Goal: Obtain resource: Download file/media

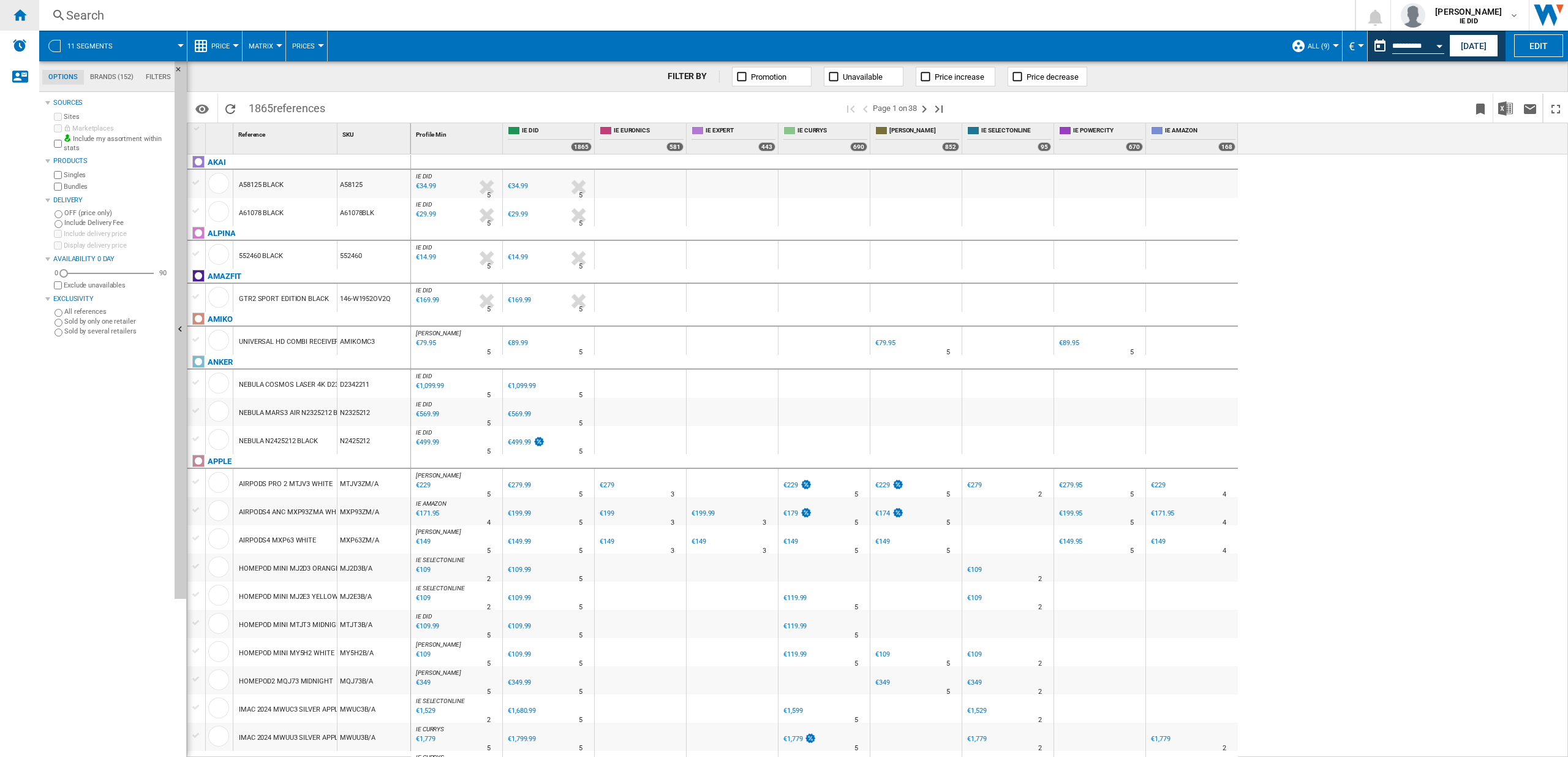
click at [27, 14] on ng-md-icon "Home" at bounding box center [19, 15] width 15 height 15
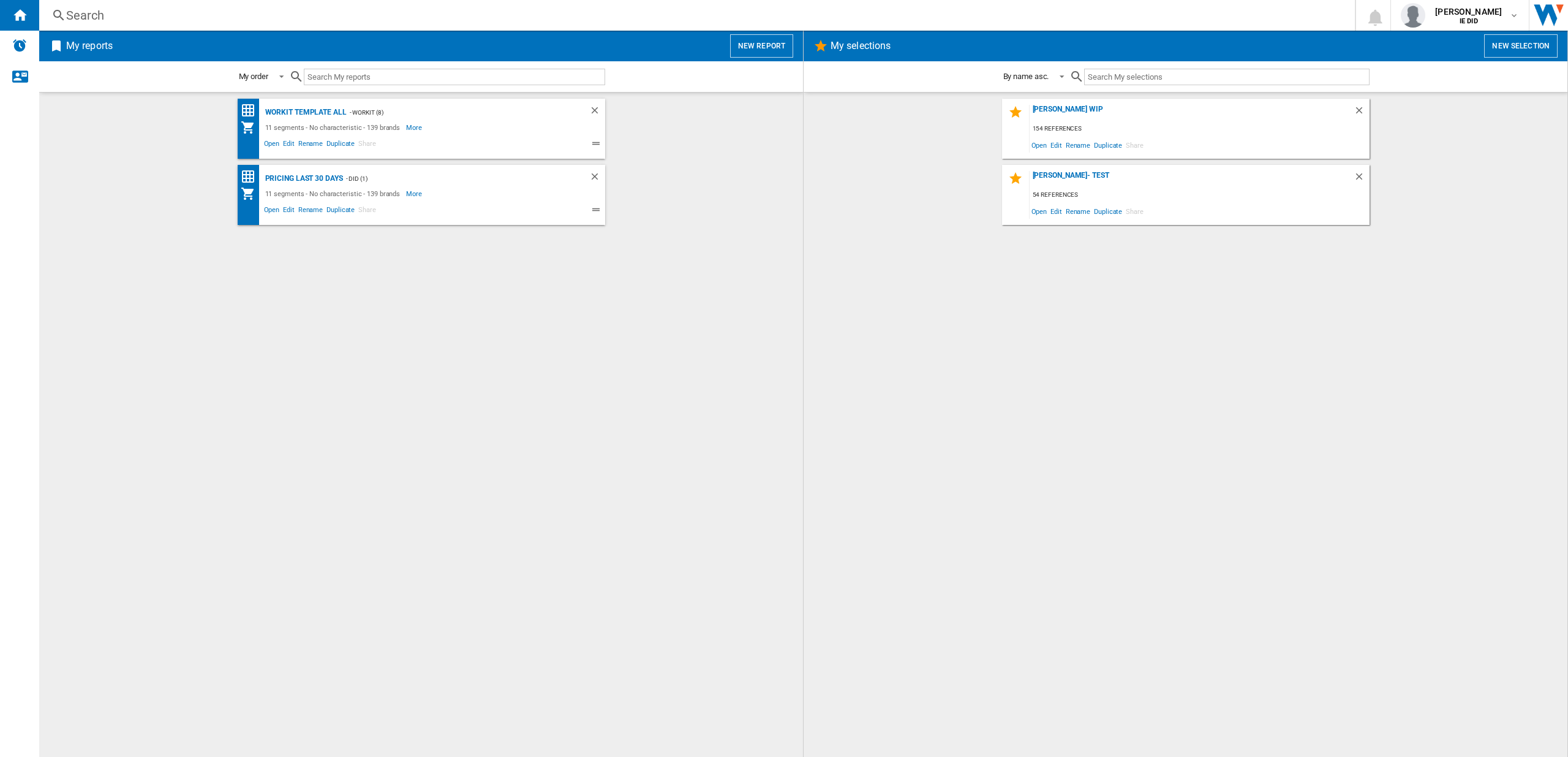
click at [746, 47] on button "New report" at bounding box center [761, 45] width 63 height 23
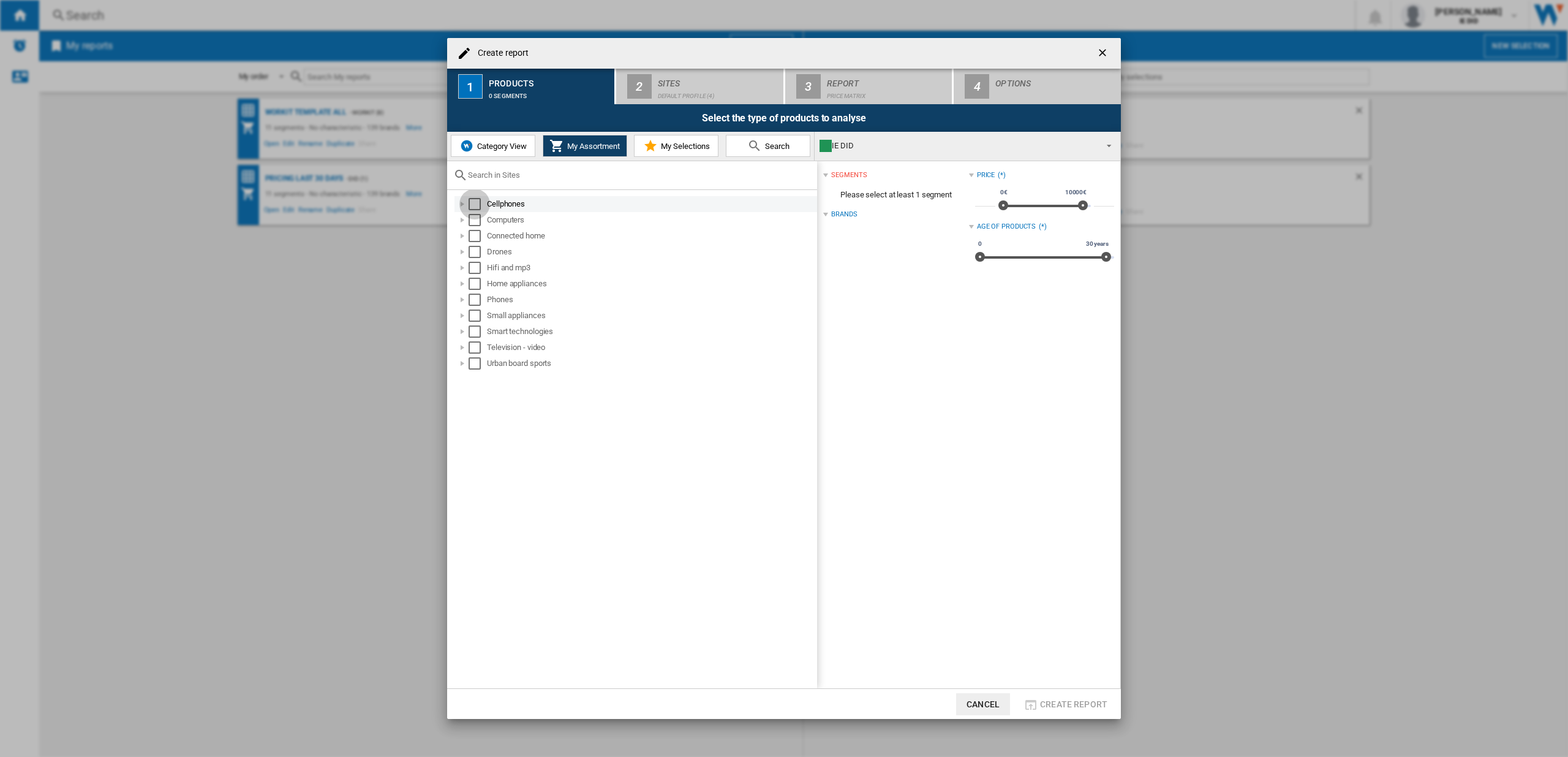
click at [479, 204] on div "Select" at bounding box center [474, 203] width 12 height 12
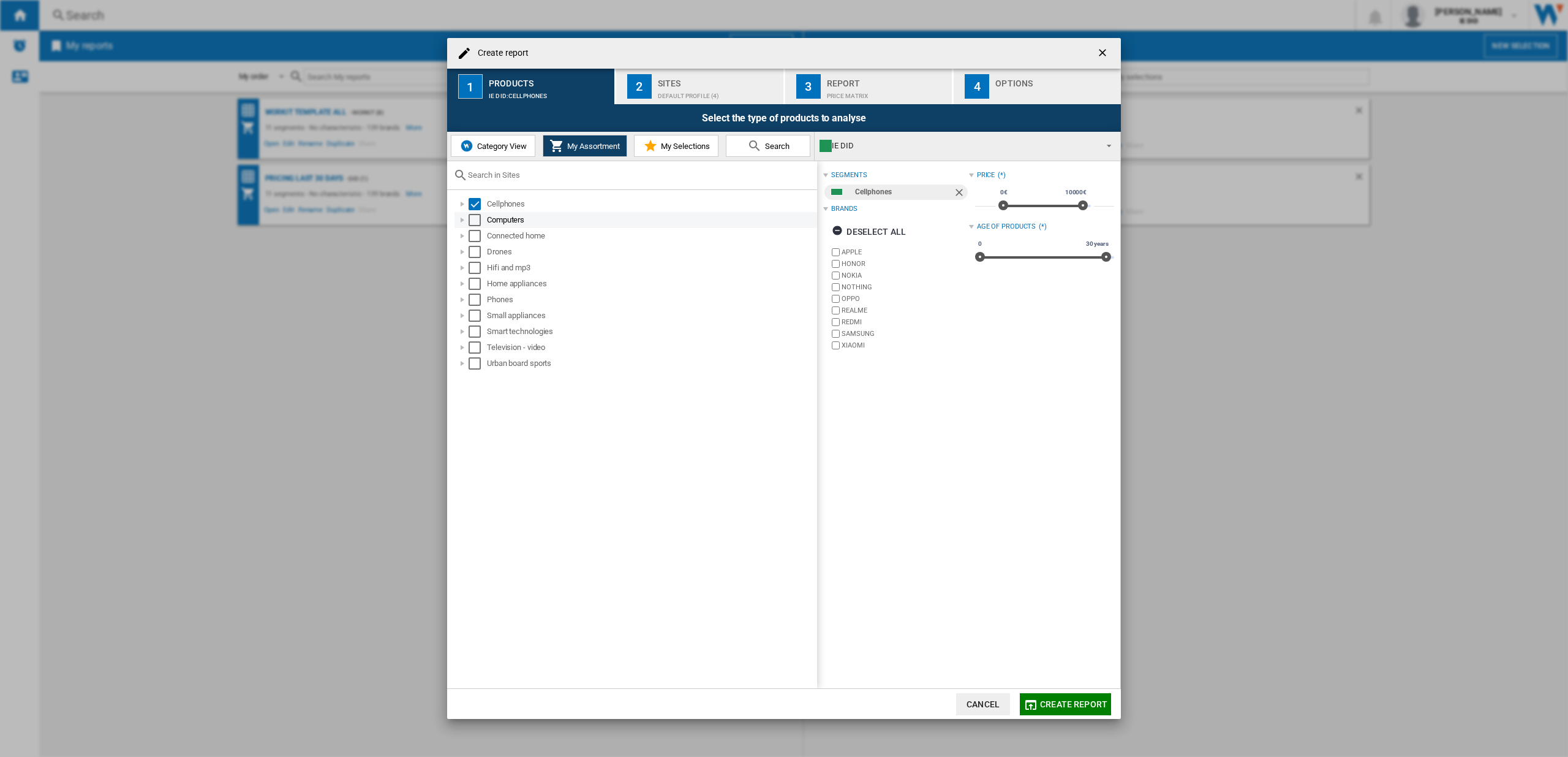
click at [473, 225] on div "Select" at bounding box center [474, 219] width 12 height 12
click at [475, 237] on div "Select" at bounding box center [474, 236] width 12 height 12
click at [477, 258] on div "Drones" at bounding box center [636, 251] width 363 height 16
click at [475, 269] on div "Select" at bounding box center [474, 267] width 12 height 12
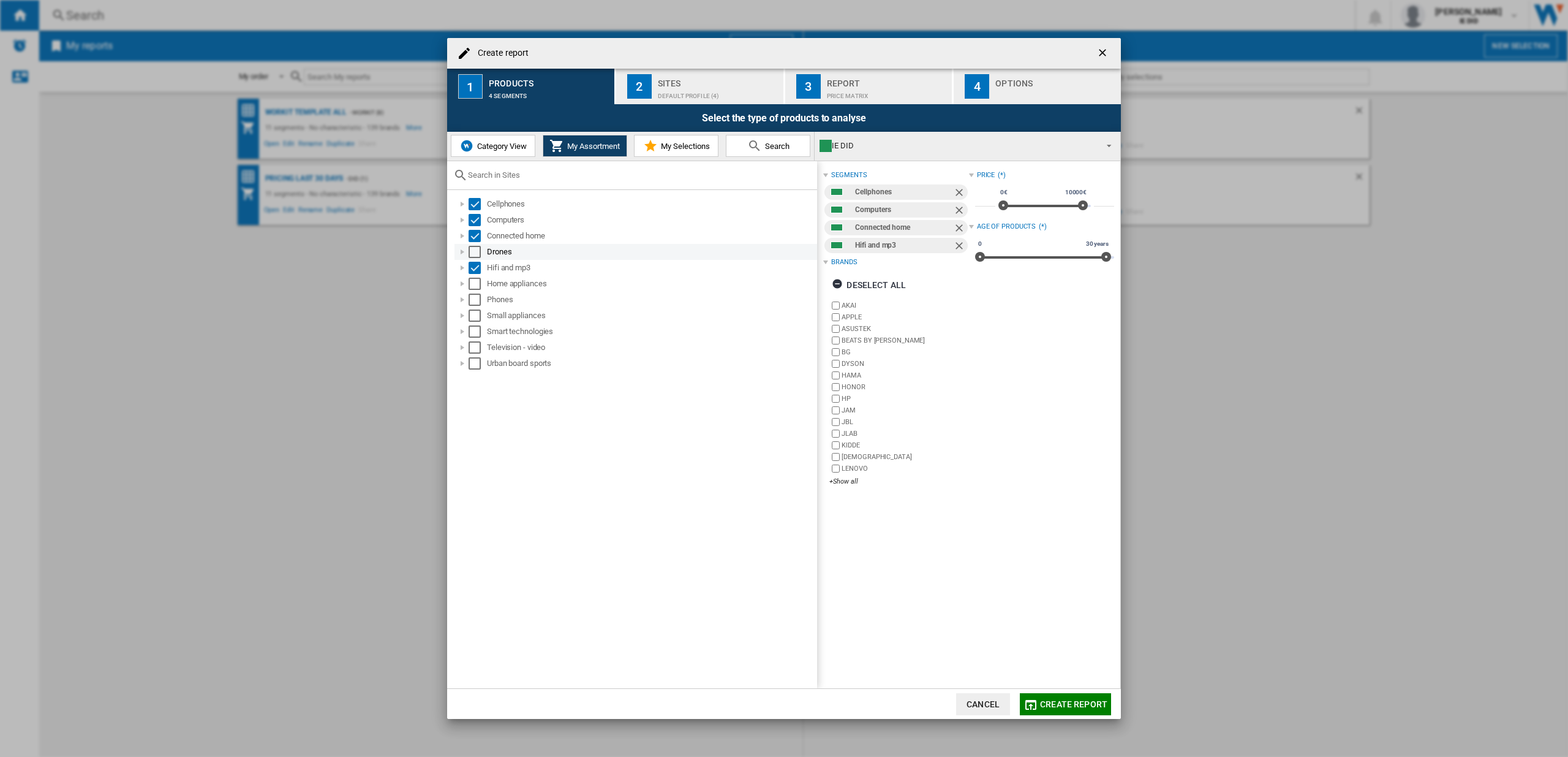
click at [474, 254] on div "Select" at bounding box center [474, 251] width 12 height 12
click at [476, 287] on div "Select" at bounding box center [474, 283] width 12 height 12
click at [477, 302] on div "Select" at bounding box center [474, 299] width 12 height 12
click at [476, 322] on div "Small appliances" at bounding box center [636, 315] width 363 height 16
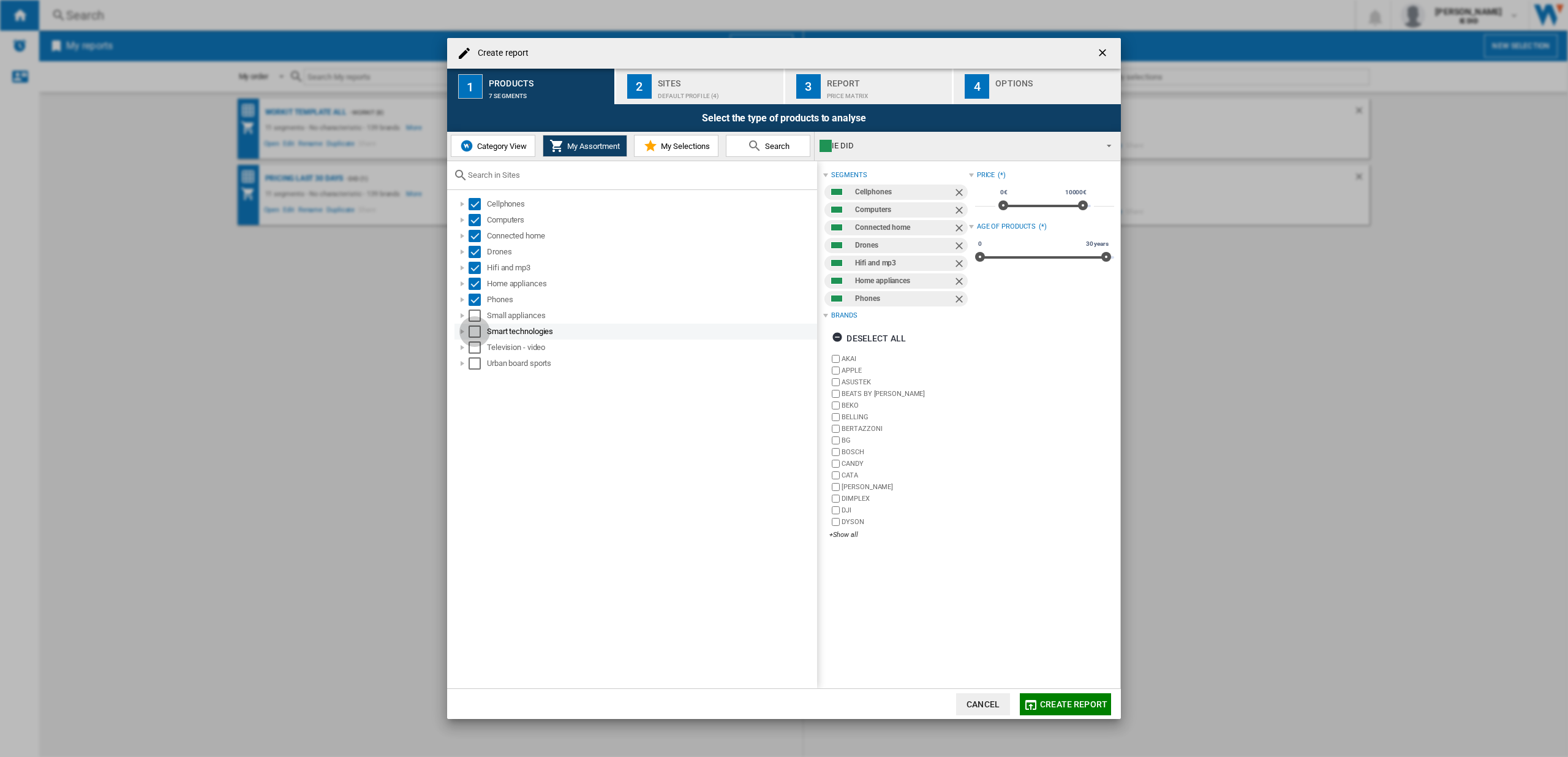
click at [477, 334] on div "Select" at bounding box center [474, 331] width 12 height 12
click at [475, 320] on div "Select" at bounding box center [474, 315] width 12 height 12
drag, startPoint x: 477, startPoint y: 350, endPoint x: 477, endPoint y: 356, distance: 6.0
click at [477, 350] on div "Select" at bounding box center [474, 346] width 12 height 12
click at [476, 363] on div "Select" at bounding box center [474, 363] width 12 height 12
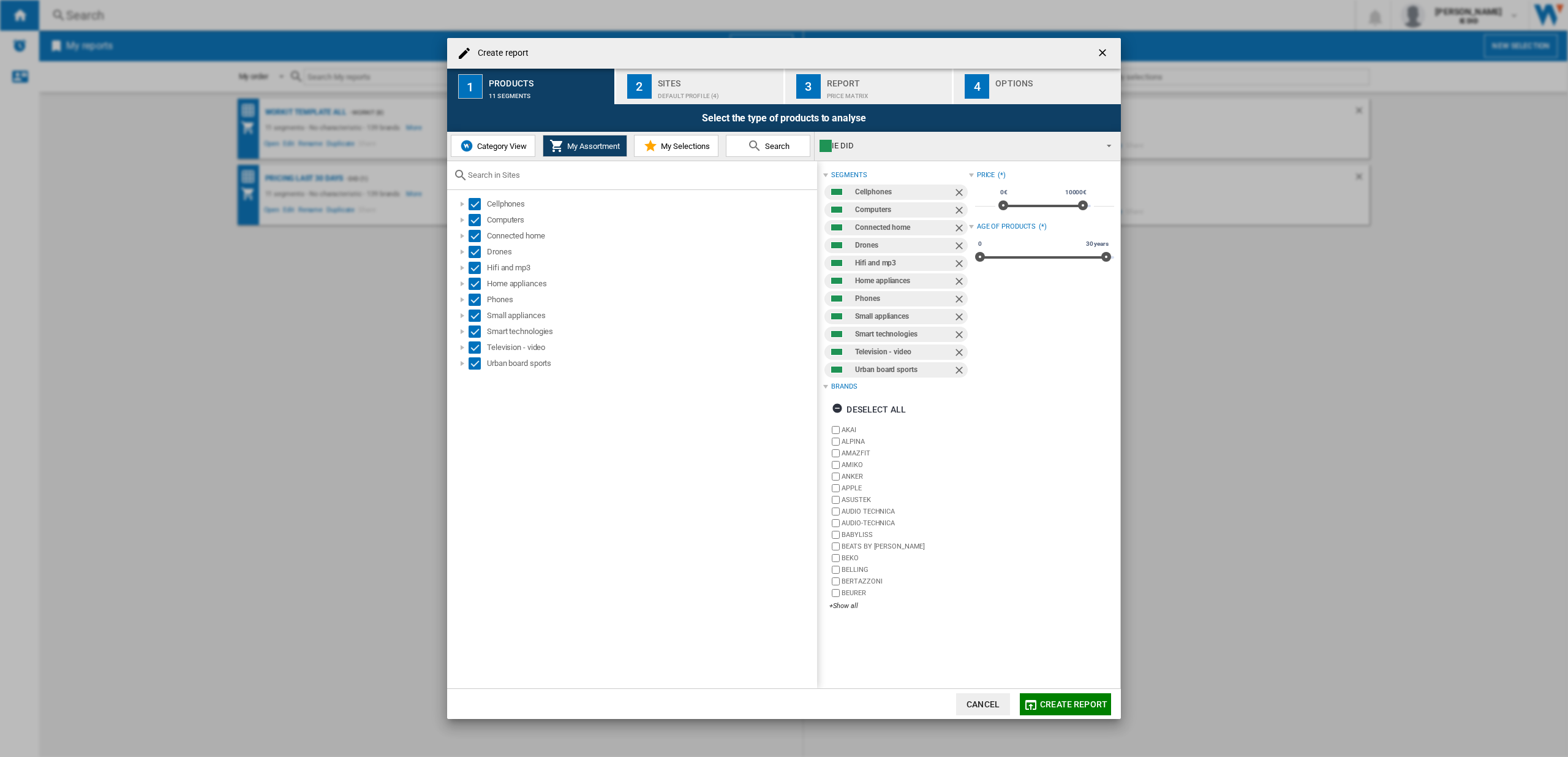
click at [709, 79] on div "Sites" at bounding box center [718, 80] width 121 height 13
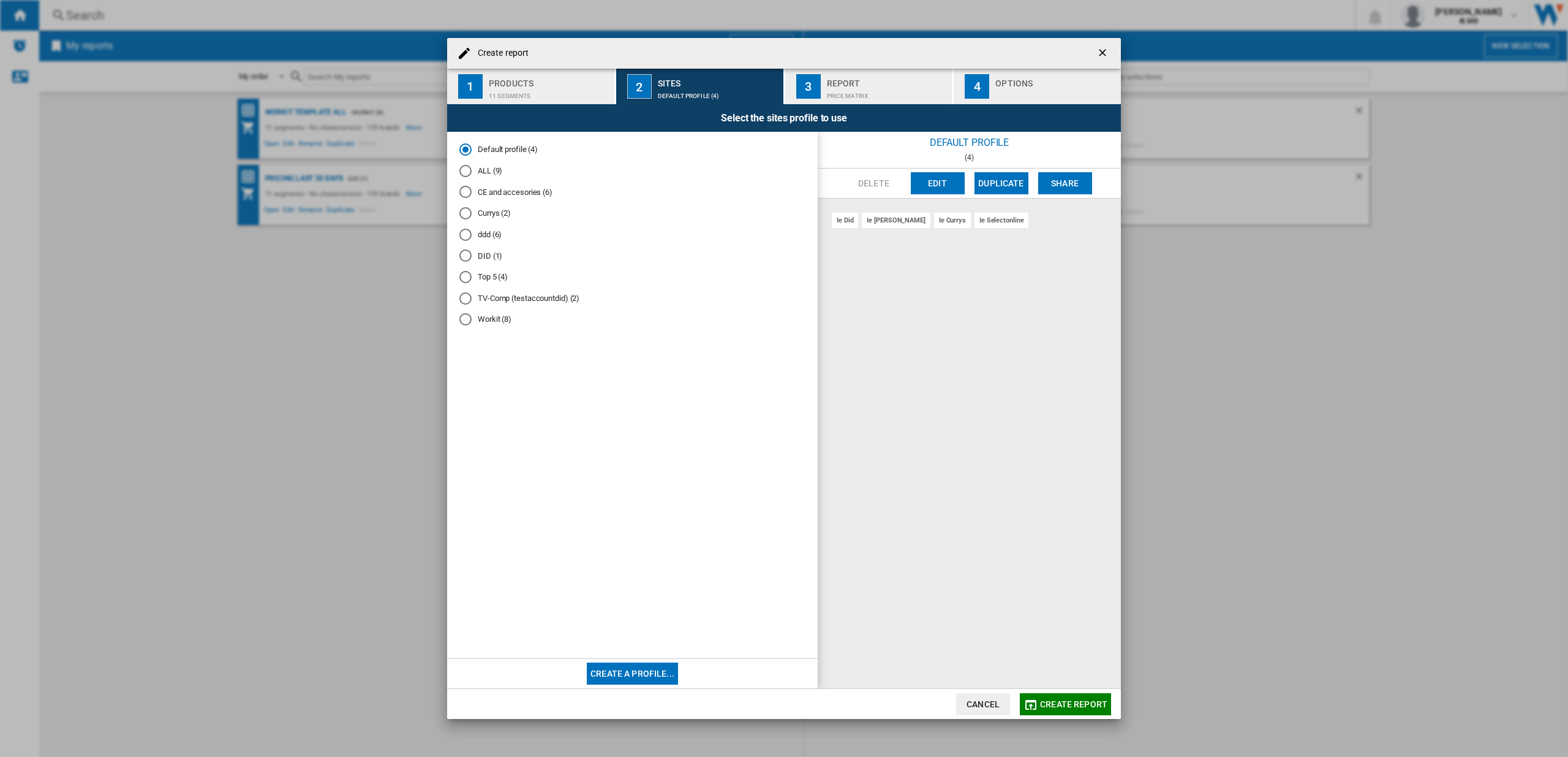
click at [468, 171] on div "ALL (9)" at bounding box center [464, 170] width 12 height 12
click at [1078, 698] on button "Create report" at bounding box center [1065, 704] width 92 height 22
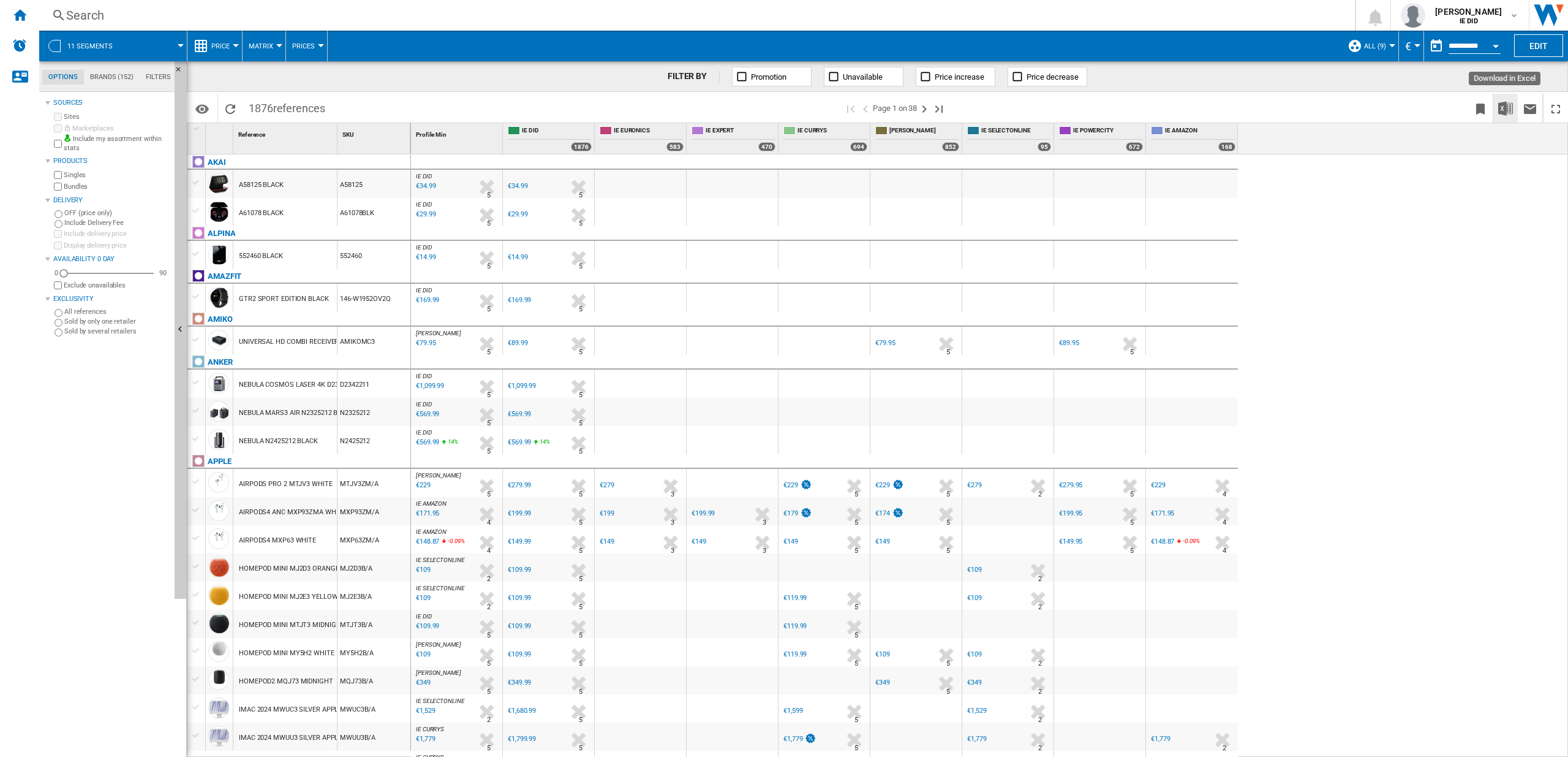
click at [1505, 112] on img "Download in Excel" at bounding box center [1505, 108] width 15 height 15
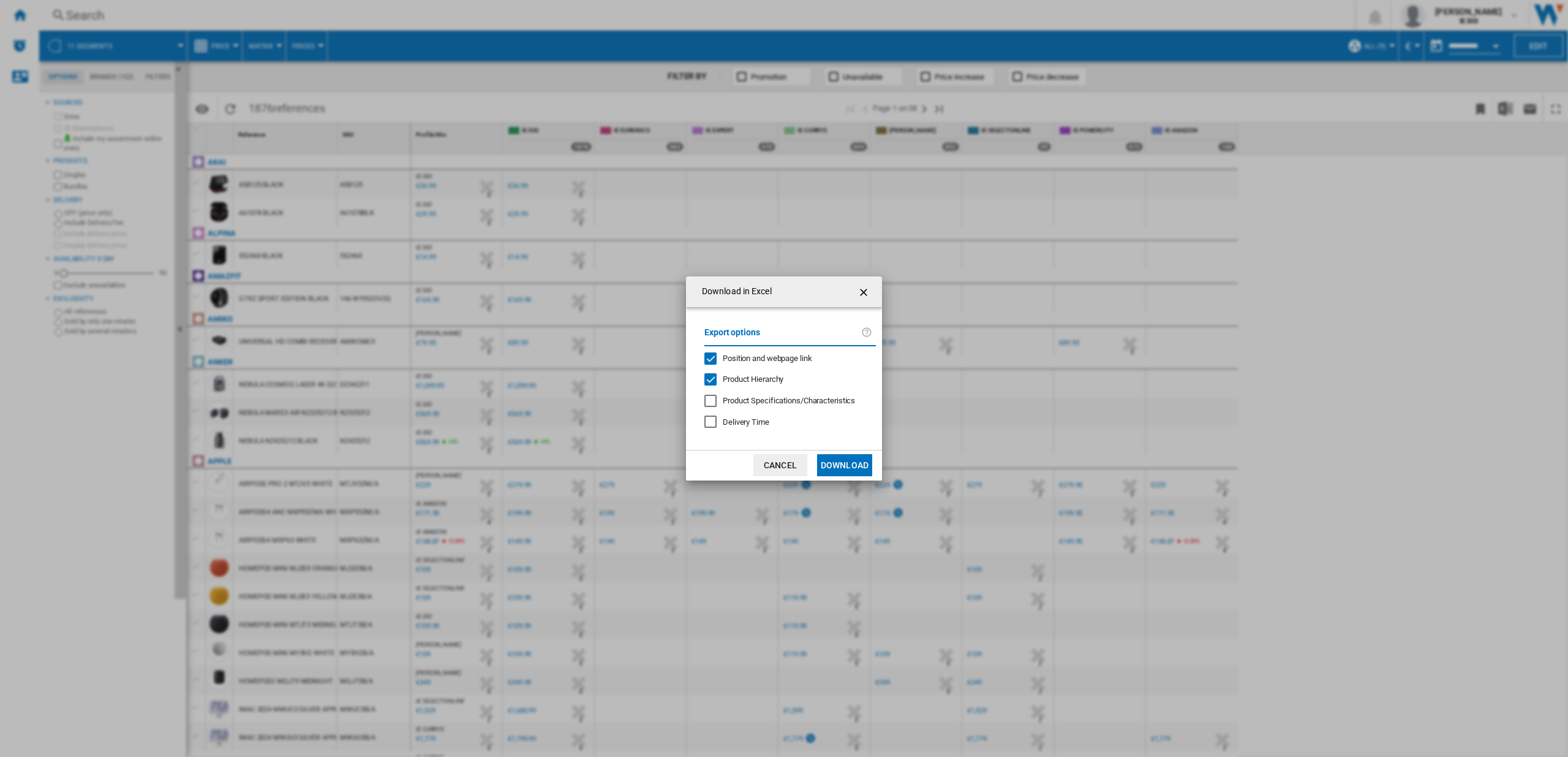
click at [845, 466] on button "Download" at bounding box center [844, 465] width 55 height 22
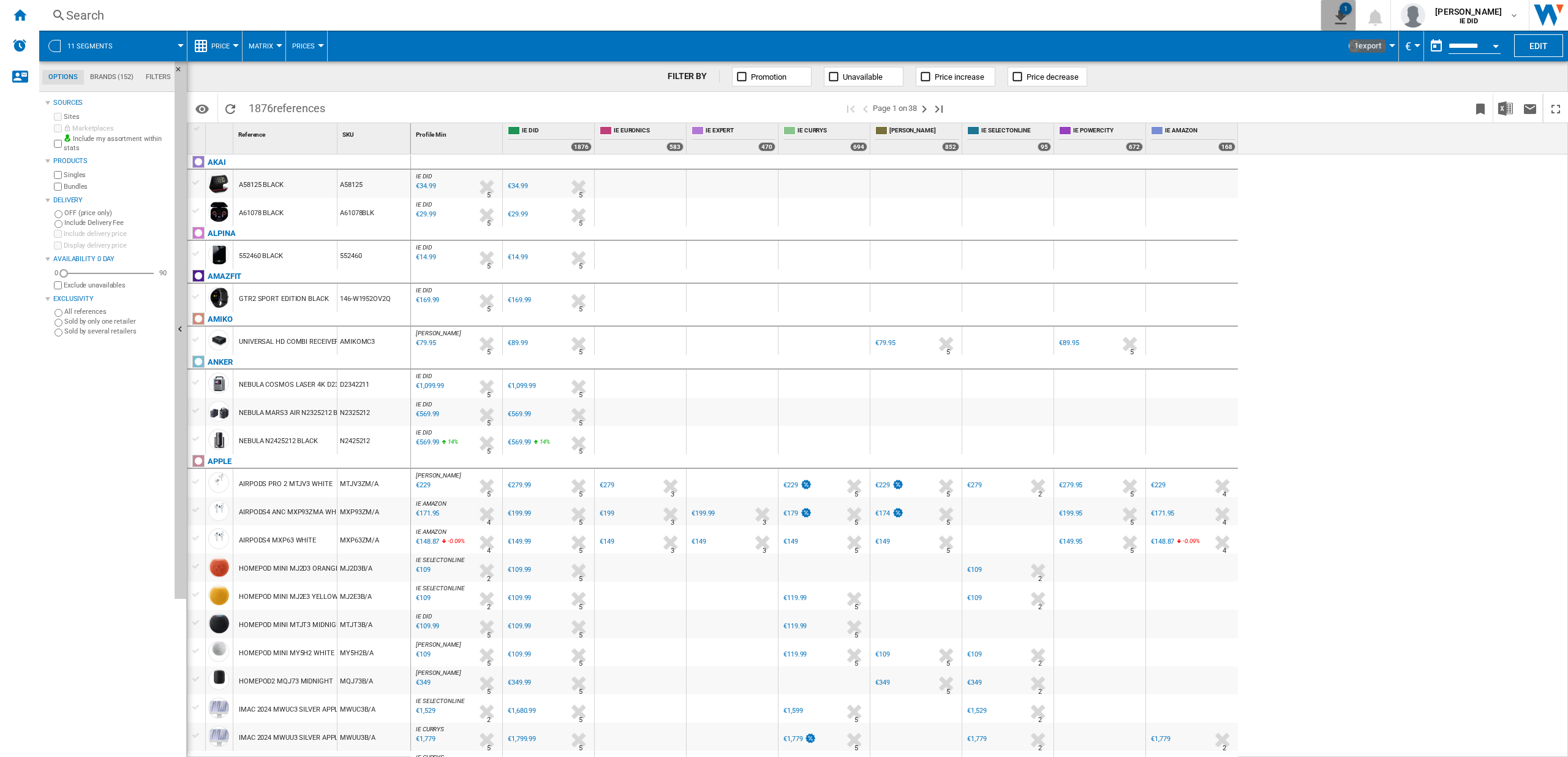
click at [1352, 12] on div "1" at bounding box center [1345, 8] width 12 height 12
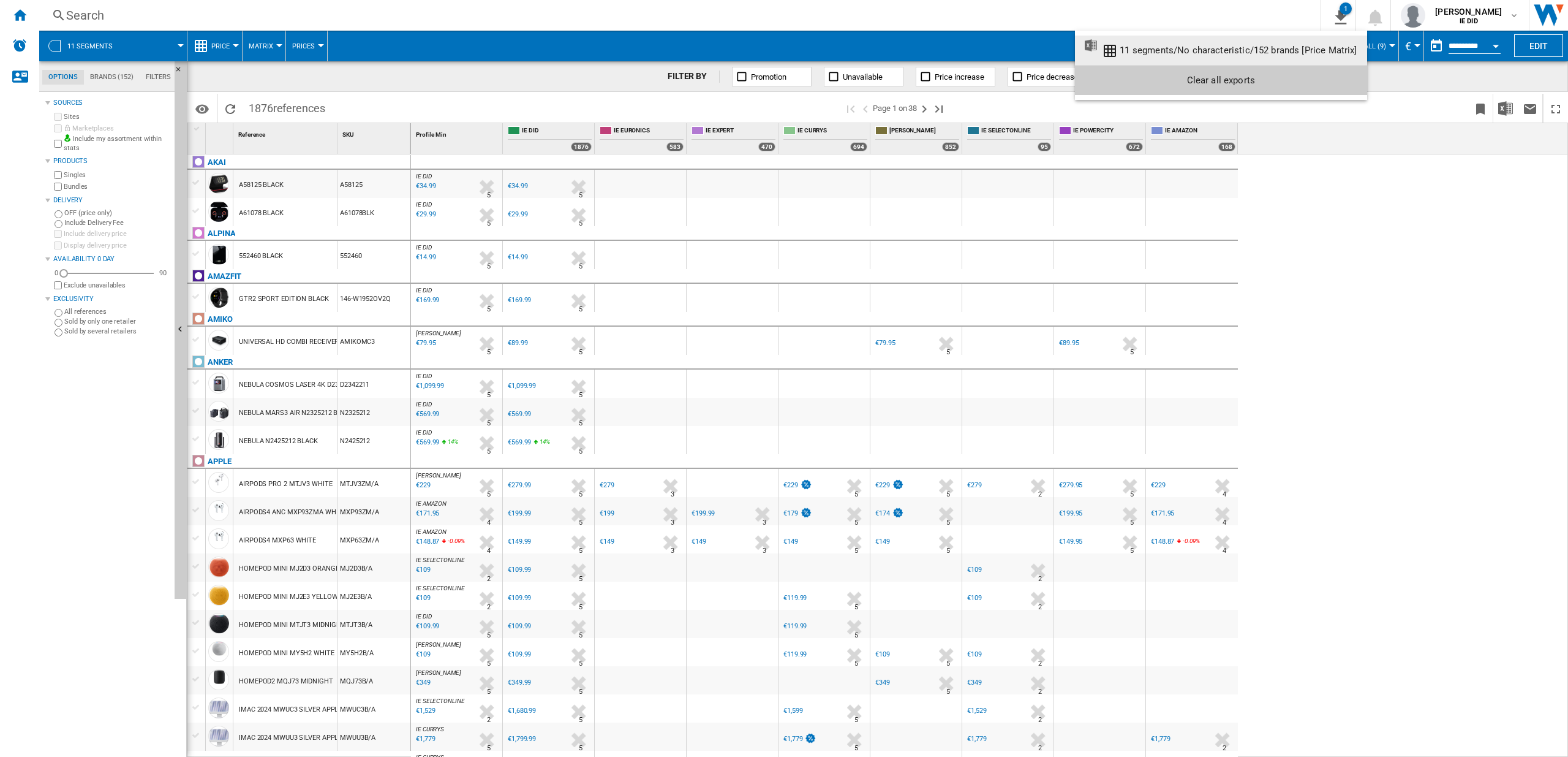
click at [1405, 209] on md-backdrop at bounding box center [784, 378] width 1568 height 757
